Goal: Task Accomplishment & Management: Manage account settings

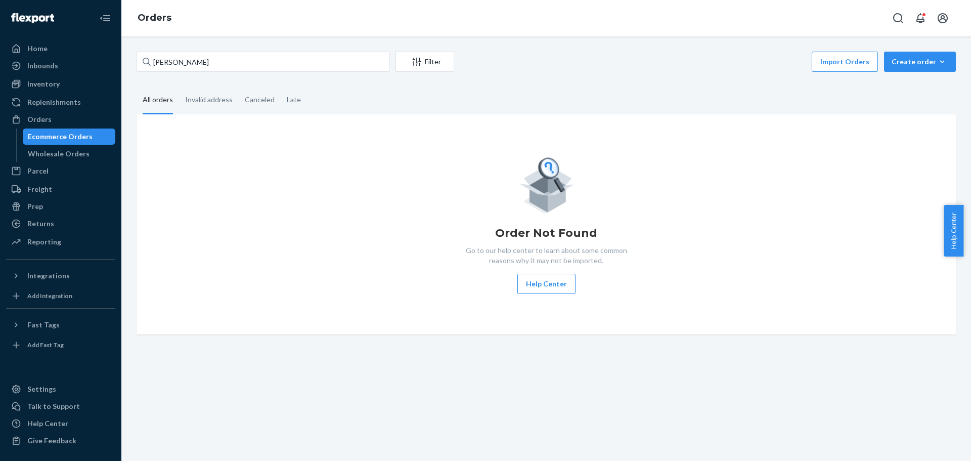
click at [197, 57] on input "[PERSON_NAME]" at bounding box center [263, 62] width 253 height 20
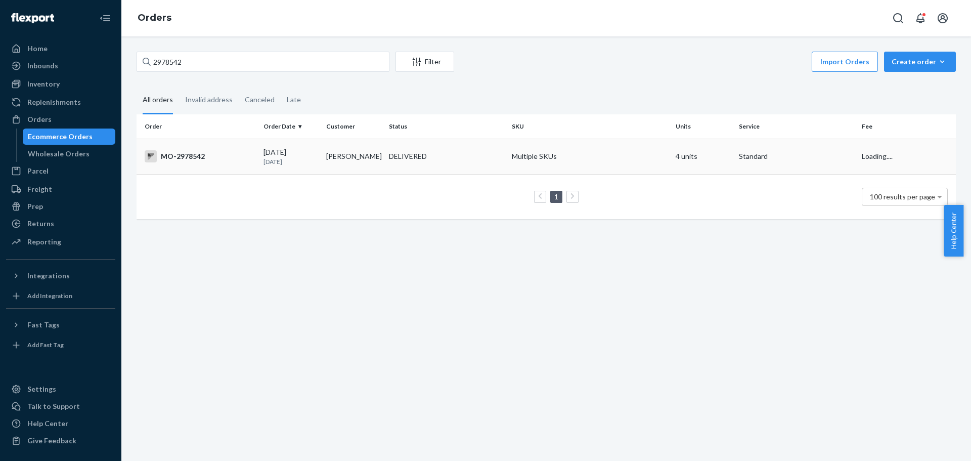
type input "2978542"
click at [188, 157] on div "MO-2978542" at bounding box center [200, 156] width 111 height 12
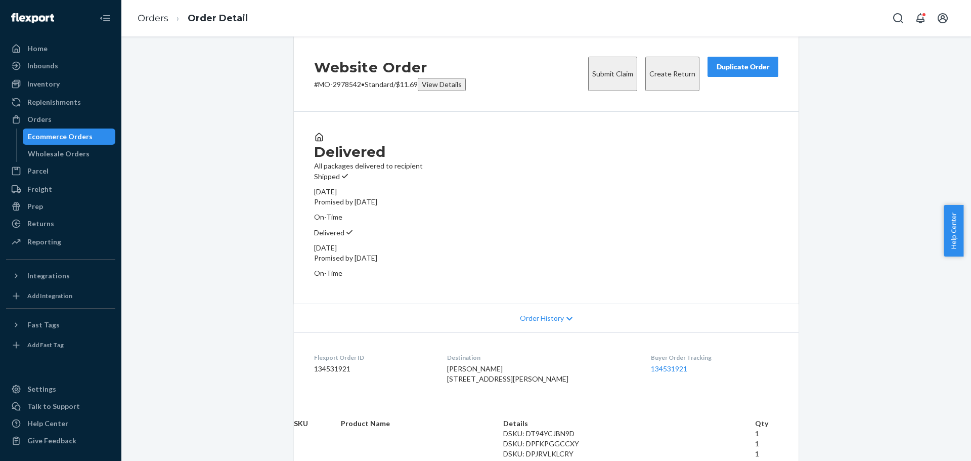
click at [684, 77] on button "Create Return" at bounding box center [673, 74] width 54 height 34
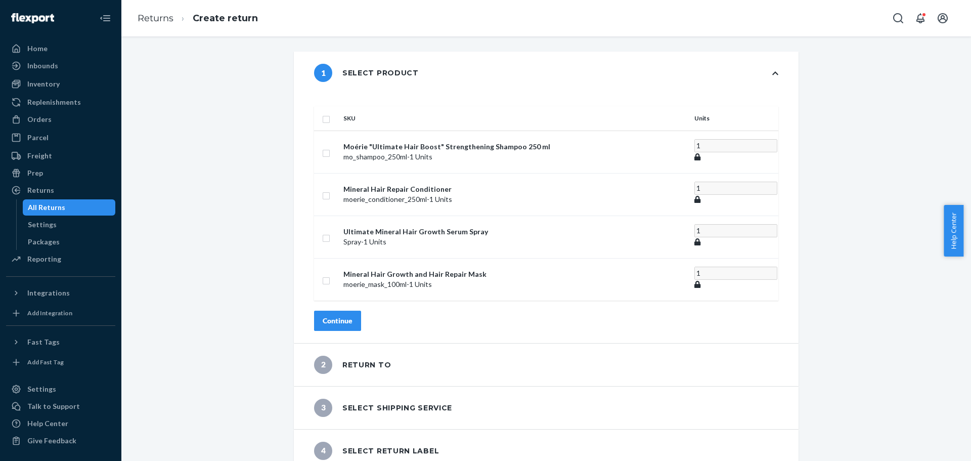
click at [330, 113] on input "checkbox" at bounding box center [326, 118] width 8 height 11
checkbox input "true"
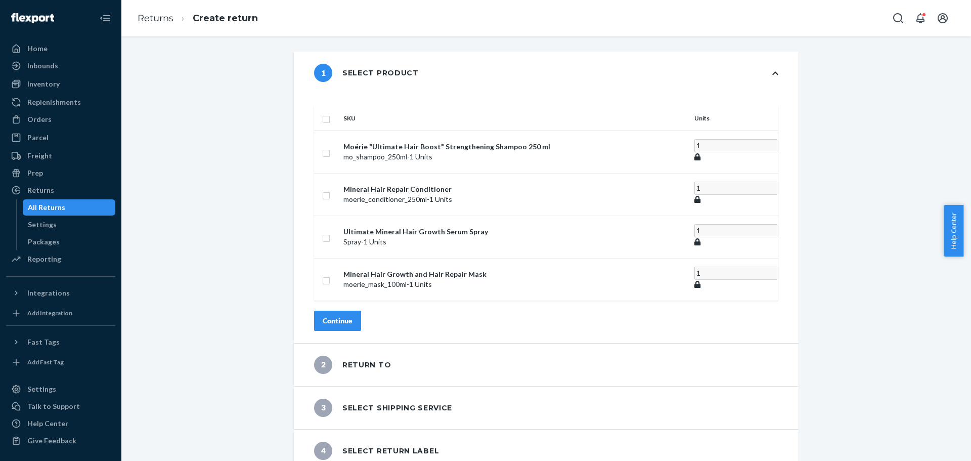
checkbox input "true"
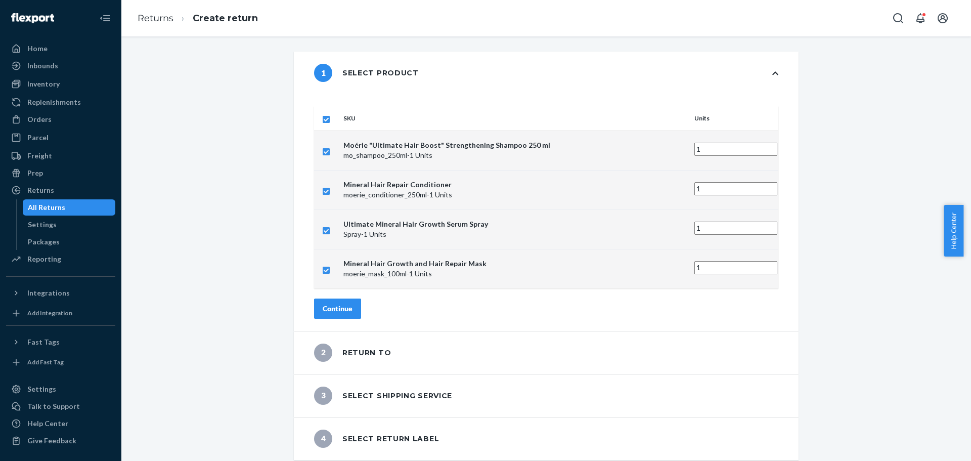
click at [361, 303] on button "Continue" at bounding box center [337, 309] width 47 height 20
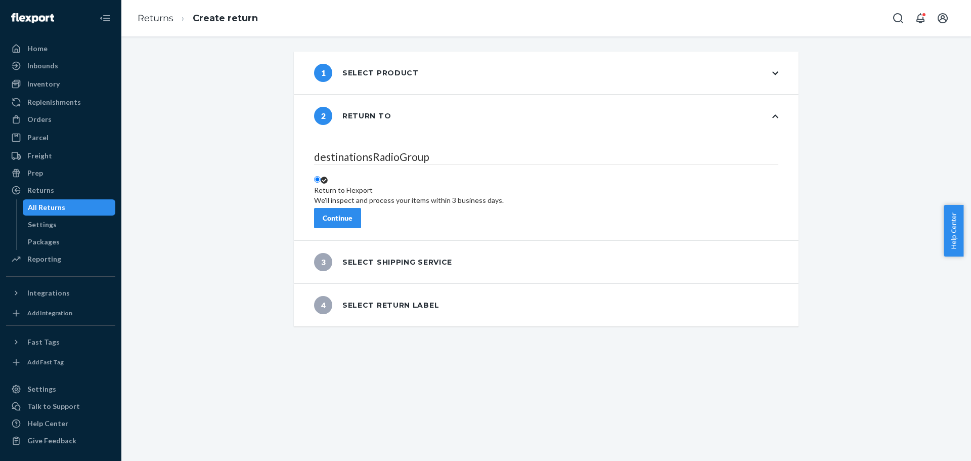
click at [361, 221] on button "Continue" at bounding box center [337, 218] width 47 height 20
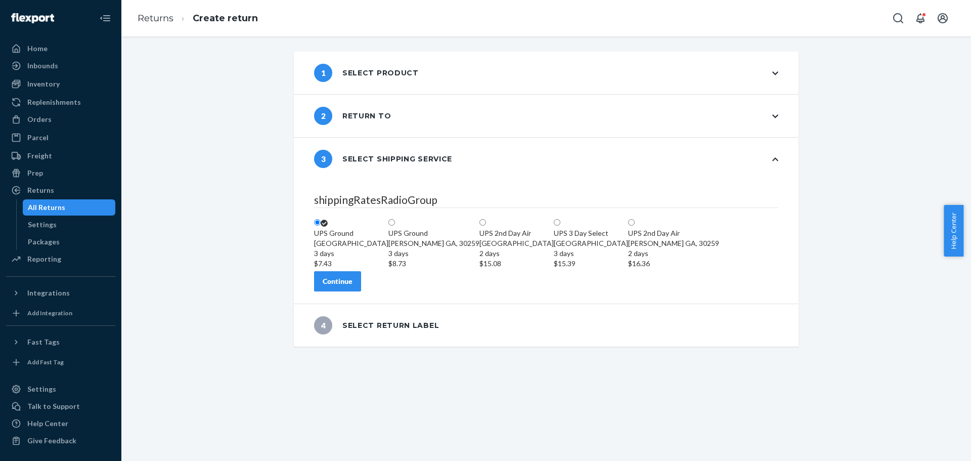
click at [361, 291] on button "Continue" at bounding box center [337, 281] width 47 height 20
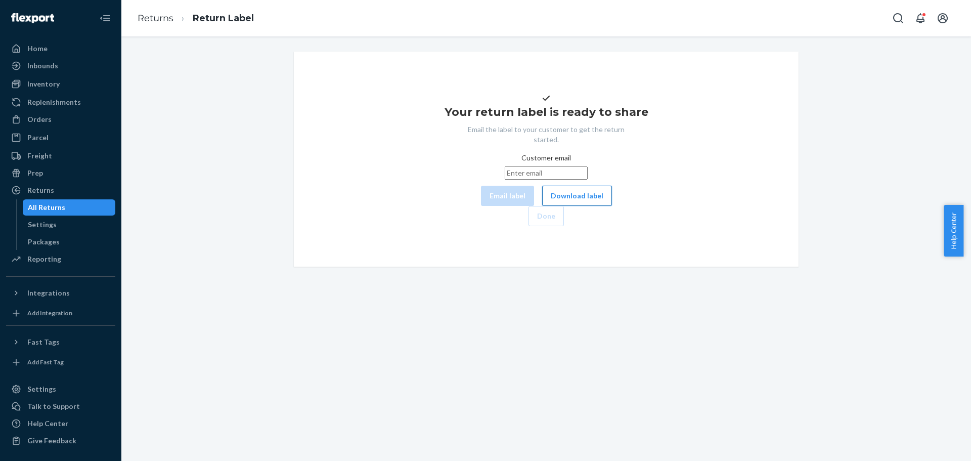
click at [542, 206] on button "Download label" at bounding box center [577, 196] width 70 height 20
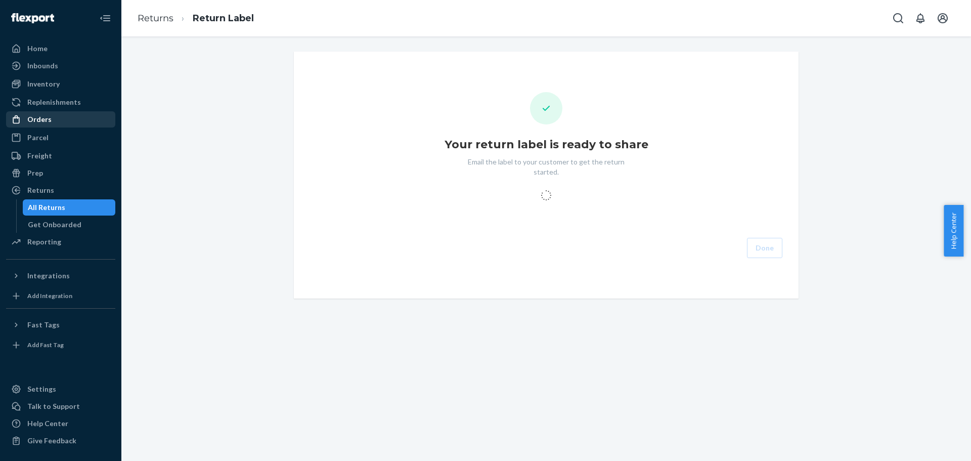
click at [78, 115] on div "Orders" at bounding box center [60, 119] width 107 height 14
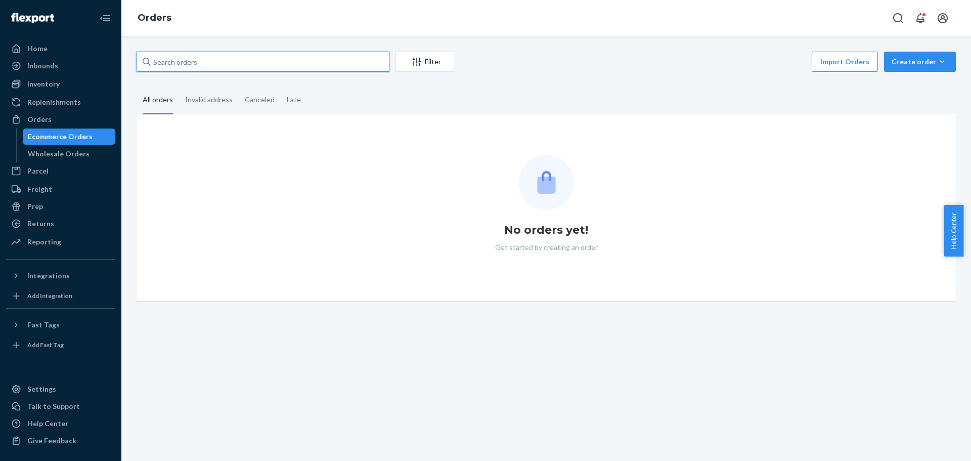
click at [184, 66] on input "text" at bounding box center [263, 62] width 253 height 20
paste input "2915820"
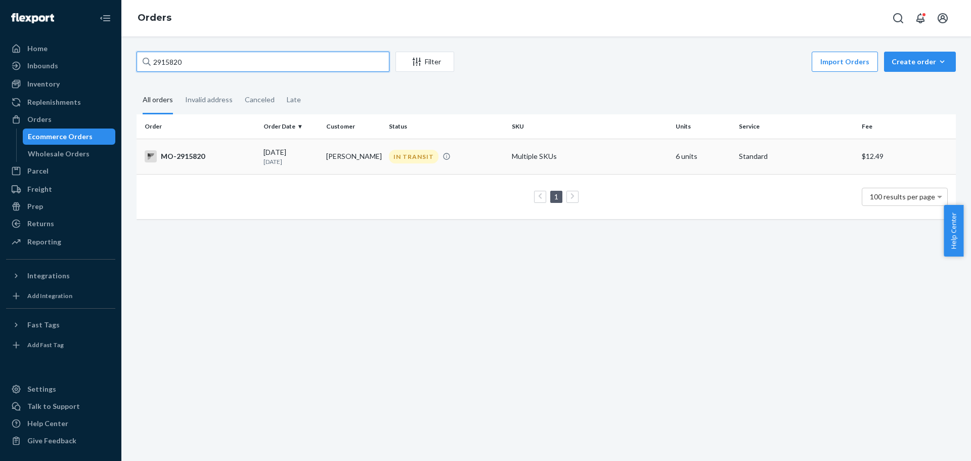
type input "2915820"
click at [190, 151] on div "MO-2915820" at bounding box center [200, 156] width 111 height 12
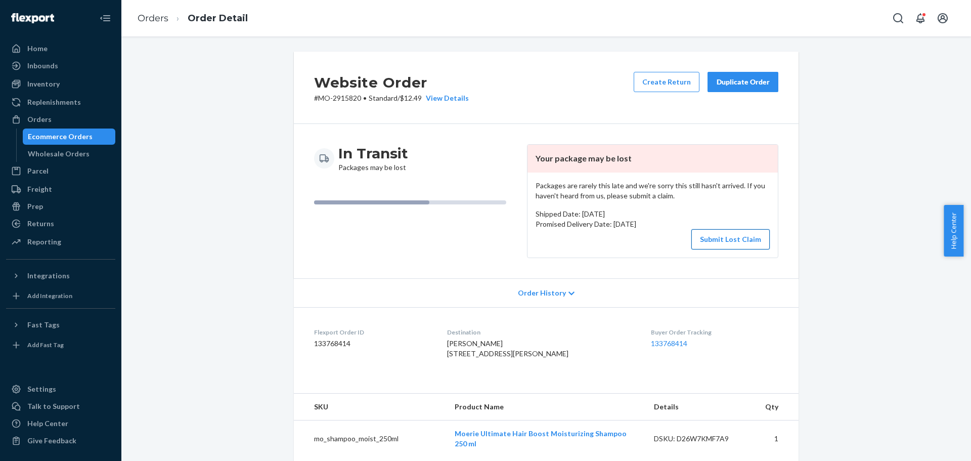
click at [713, 233] on button "Submit Lost Claim" at bounding box center [731, 239] width 78 height 20
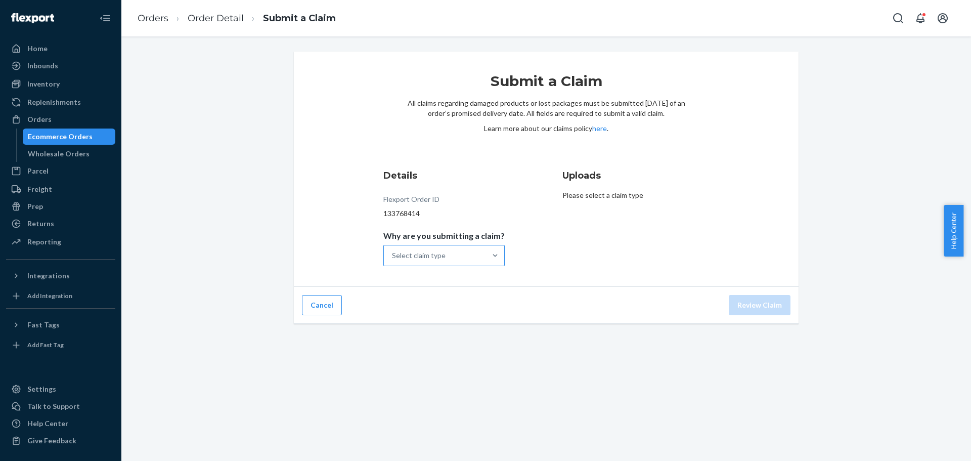
click at [478, 255] on div "Select claim type" at bounding box center [435, 255] width 102 height 20
click at [393, 255] on input "Why are you submitting a claim? Select claim type" at bounding box center [392, 255] width 1 height 10
drag, startPoint x: 312, startPoint y: 300, endPoint x: 320, endPoint y: 299, distance: 8.7
click at [314, 300] on button "Cancel" at bounding box center [322, 305] width 40 height 20
